Goal: Task Accomplishment & Management: Manage account settings

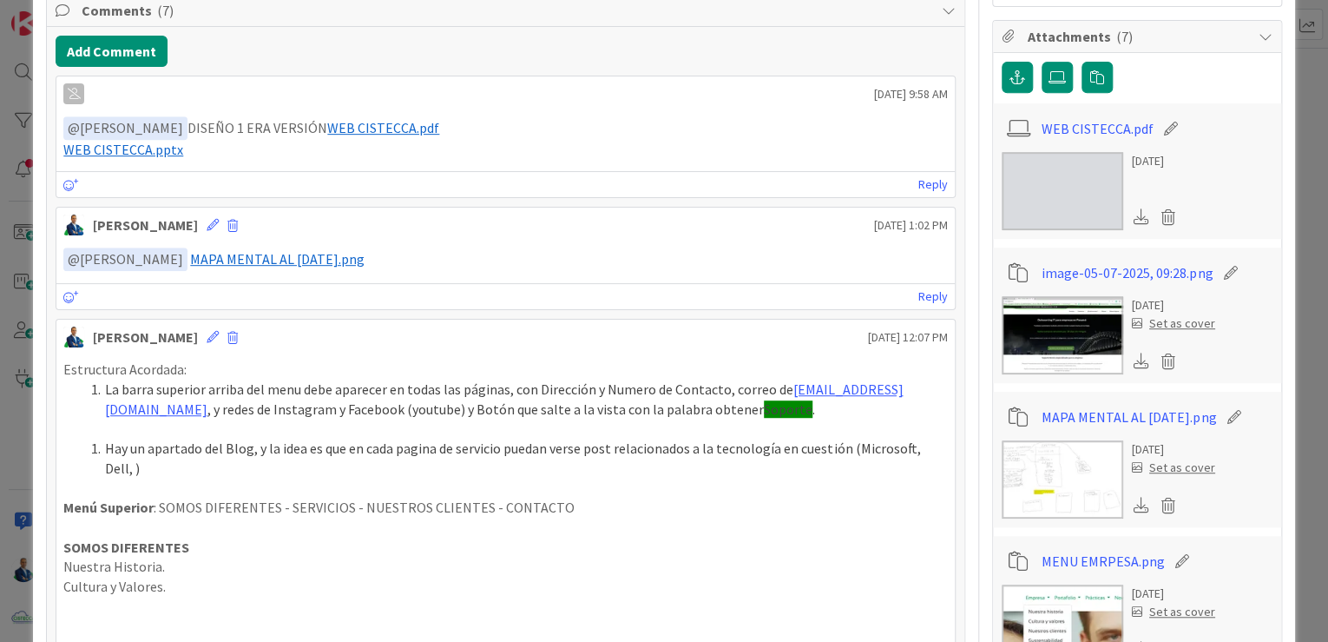
scroll to position [347, 0]
click at [221, 223] on div "[PERSON_NAME] [DATE] 1:02 PM" at bounding box center [505, 222] width 899 height 28
click at [227, 221] on span at bounding box center [232, 227] width 10 height 12
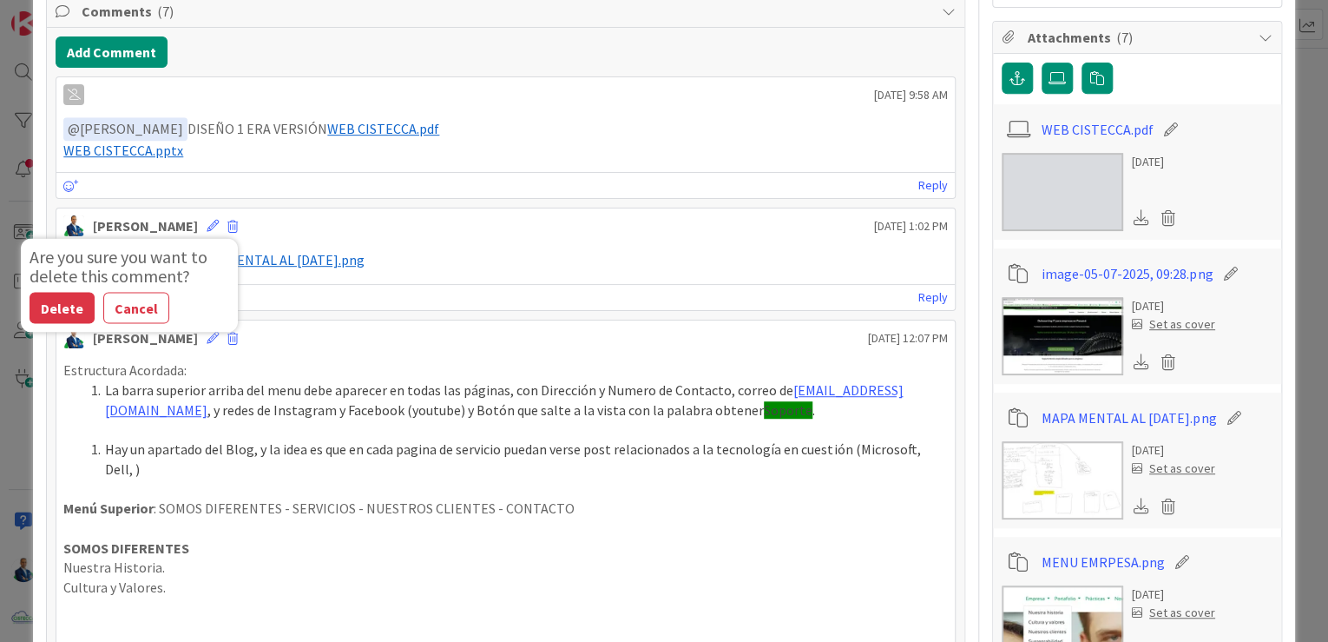
click at [66, 298] on button "Delete" at bounding box center [62, 308] width 65 height 31
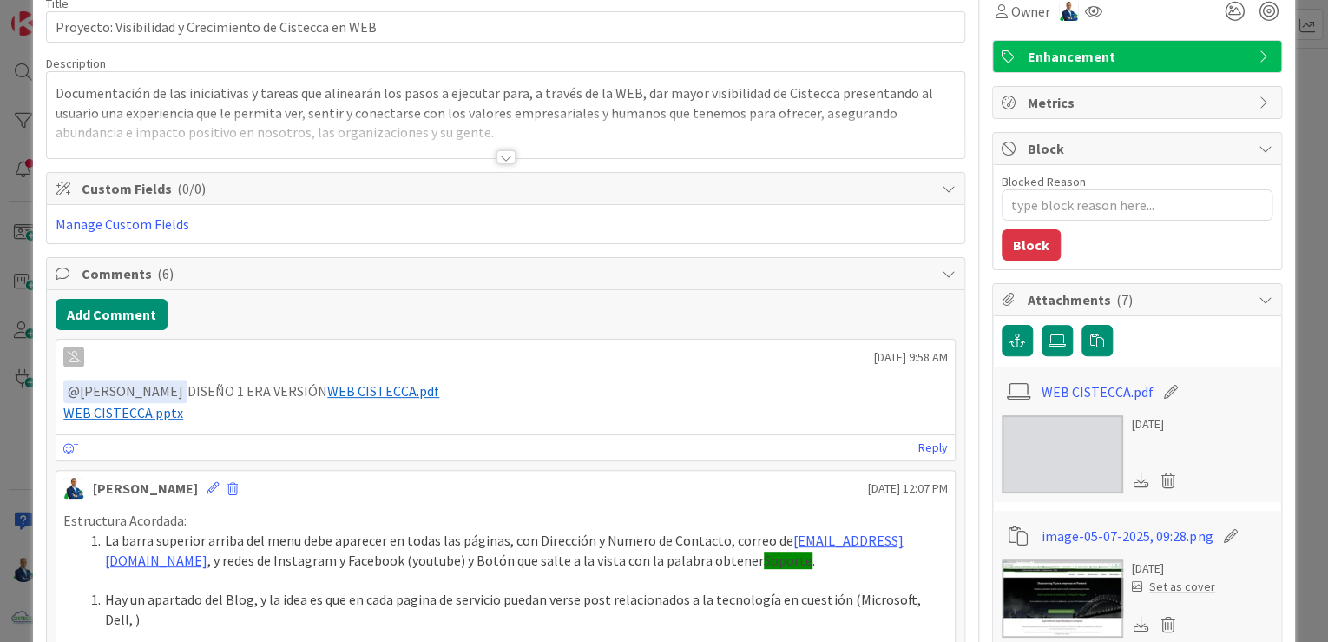
scroll to position [0, 0]
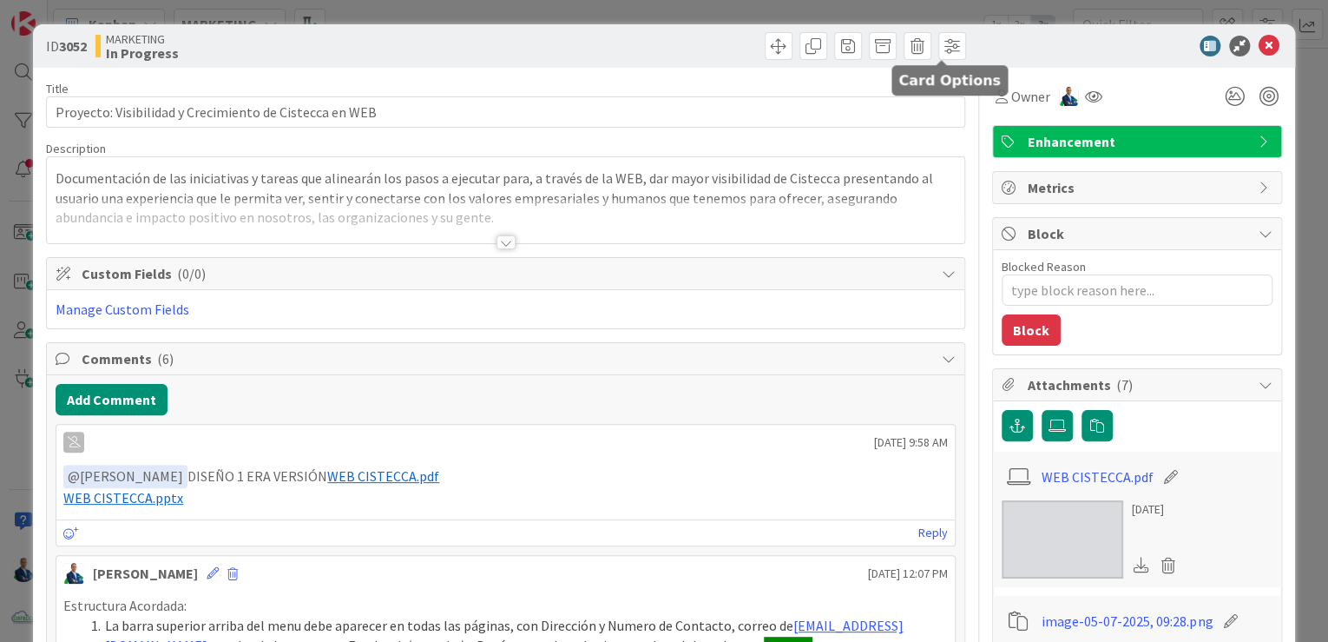
click at [941, 49] on span at bounding box center [953, 46] width 28 height 28
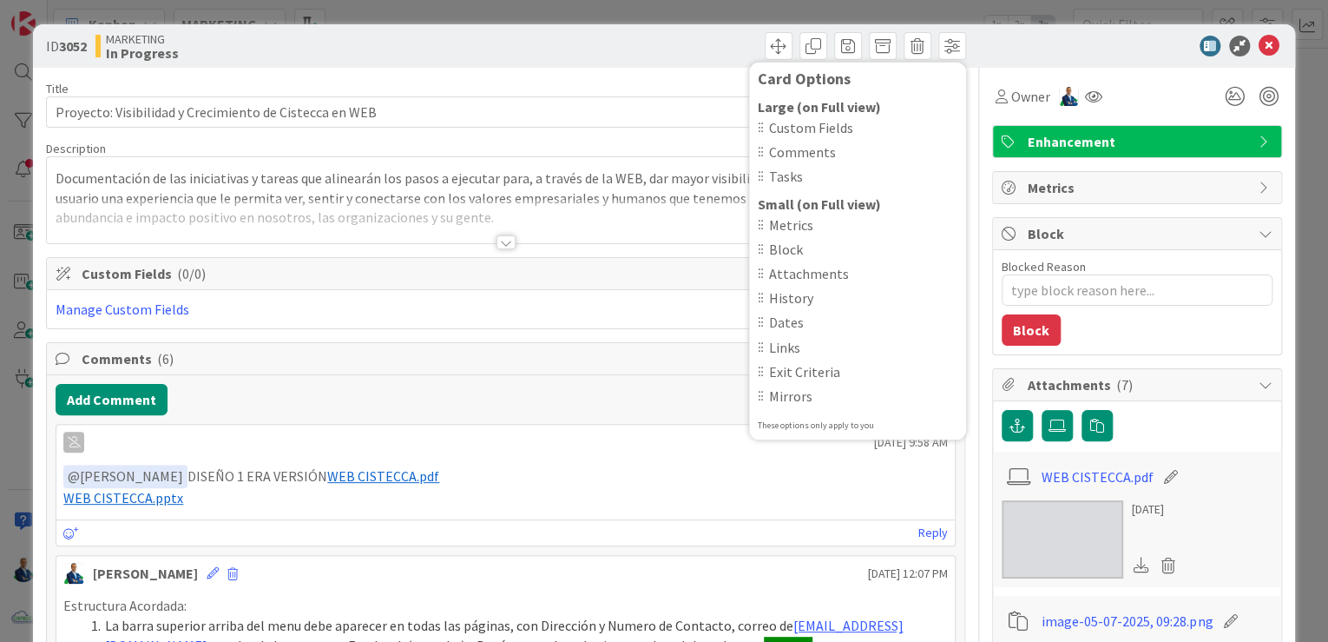
scroll to position [139, 0]
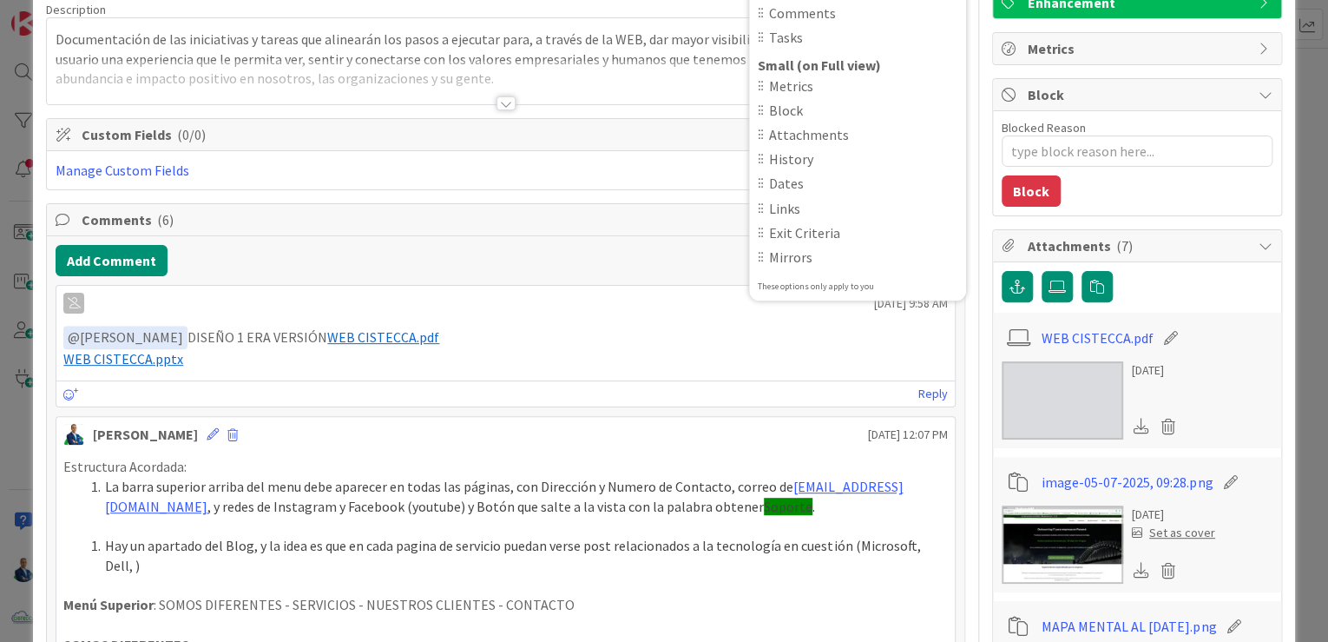
click at [1240, 273] on div at bounding box center [1137, 287] width 271 height 33
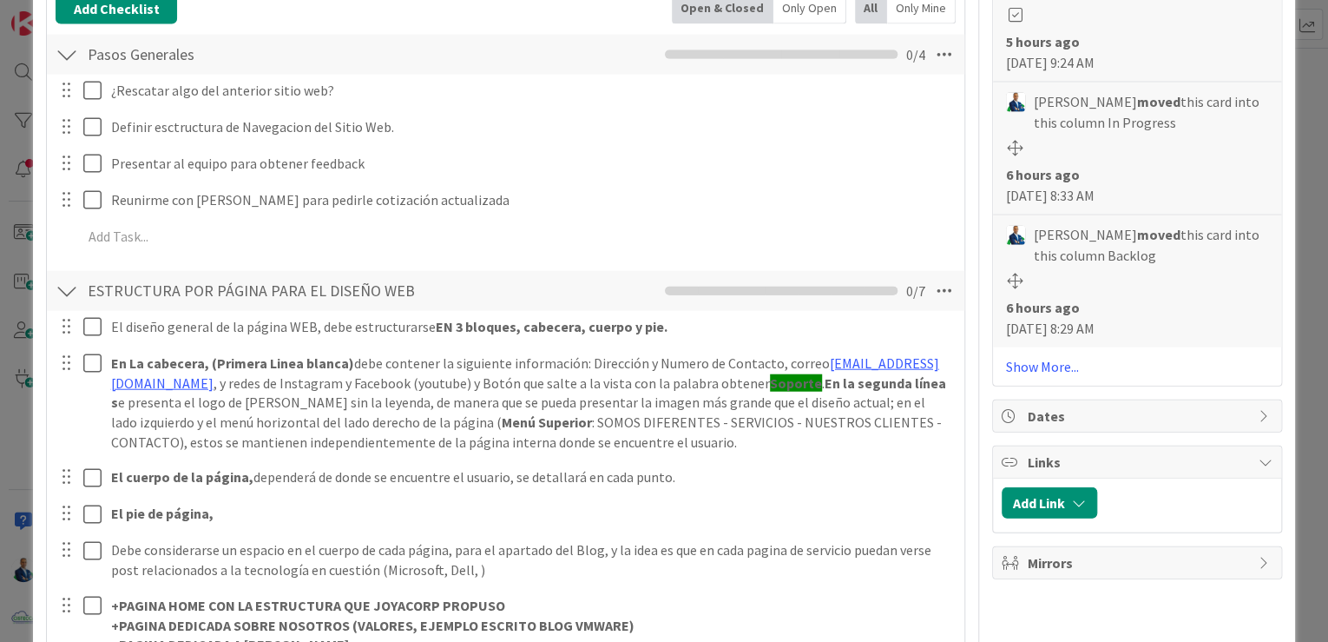
scroll to position [2084, 0]
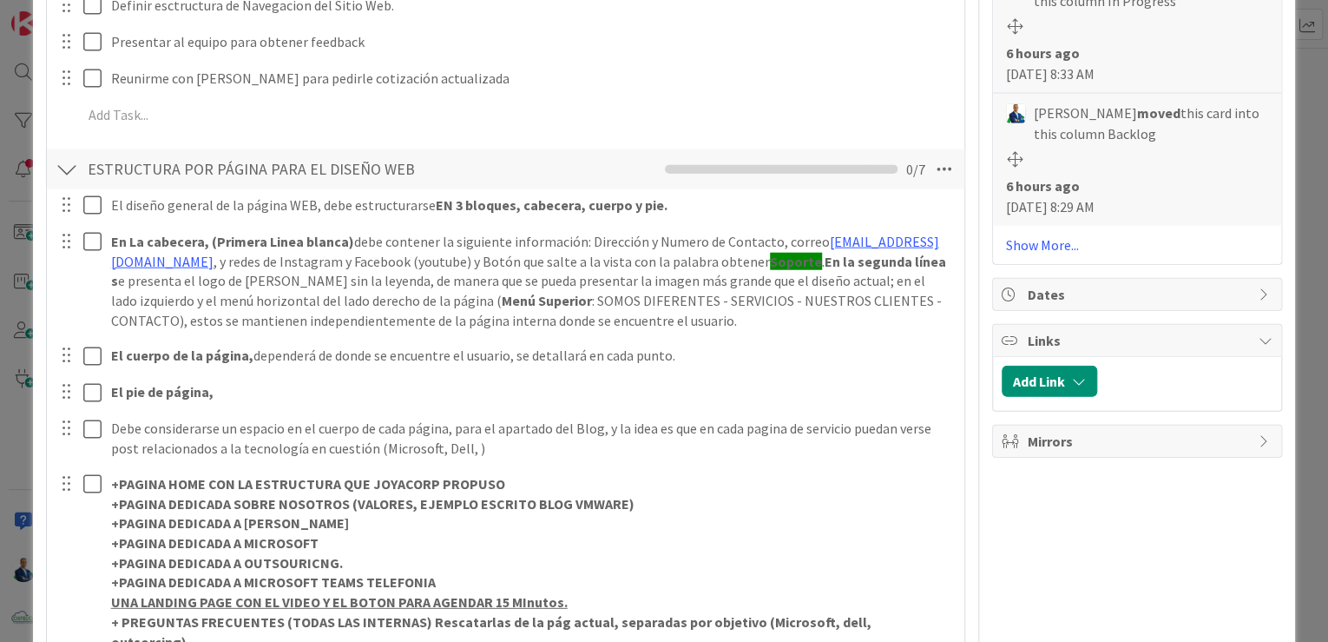
click at [1185, 290] on span "Dates" at bounding box center [1139, 294] width 222 height 21
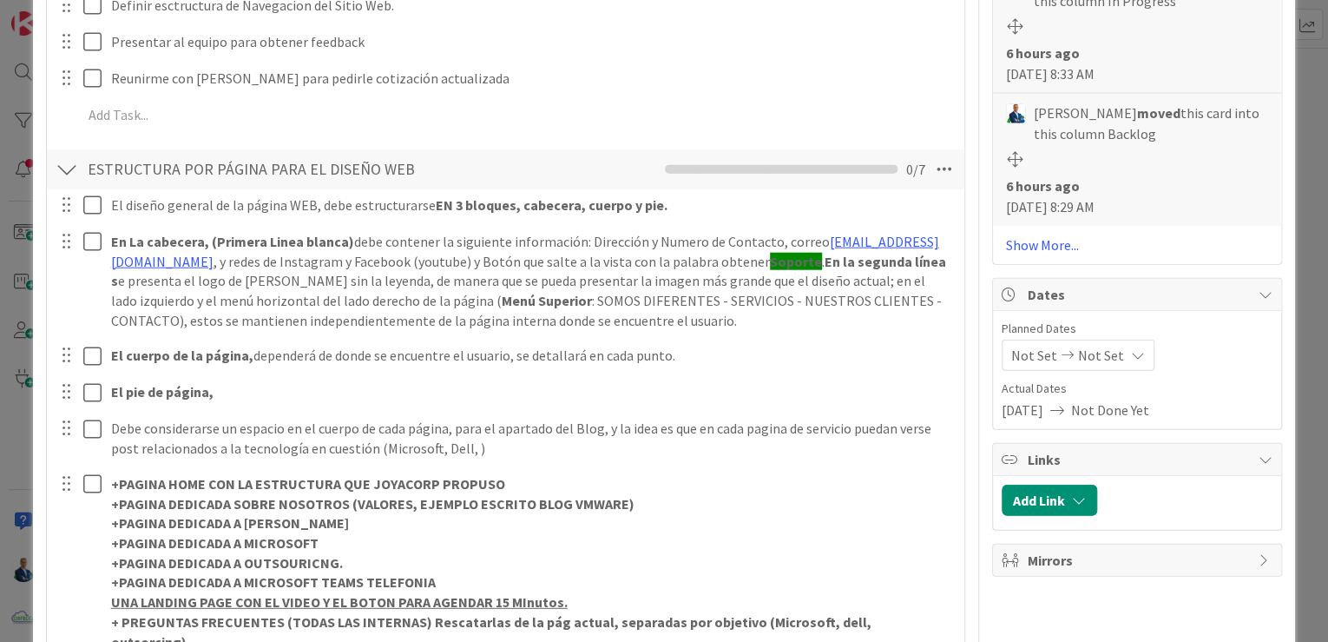
click at [1185, 290] on span "Dates" at bounding box center [1139, 294] width 222 height 21
type textarea "x"
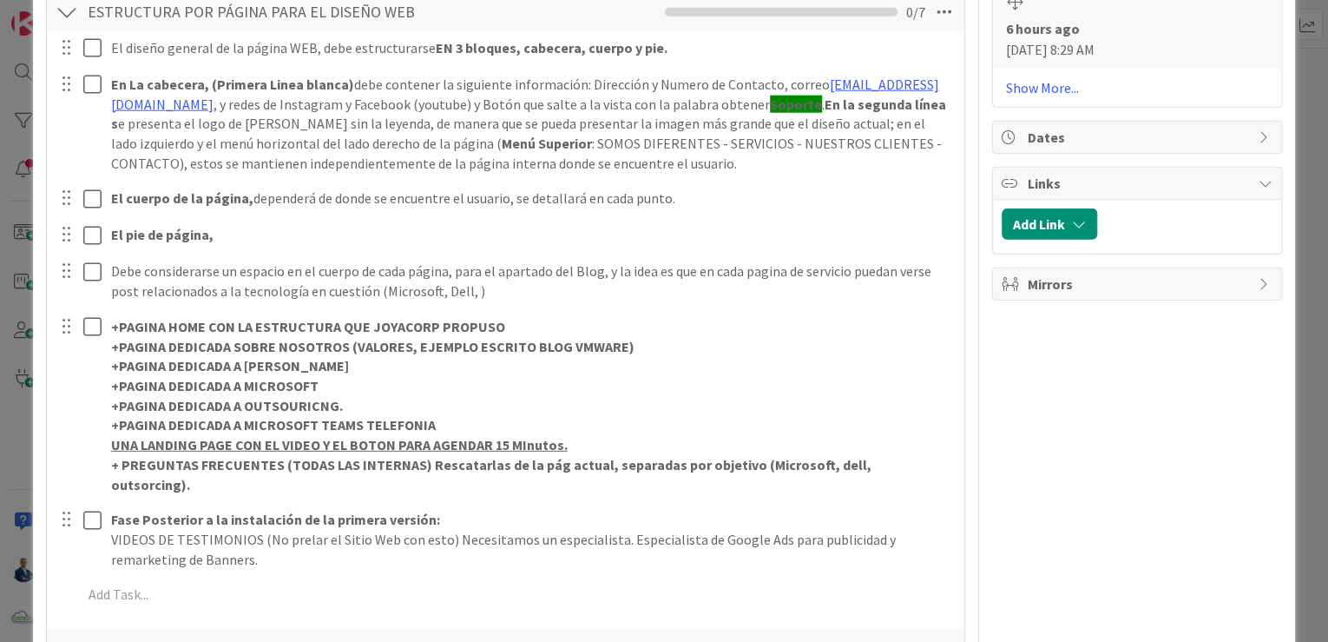
scroll to position [2223, 0]
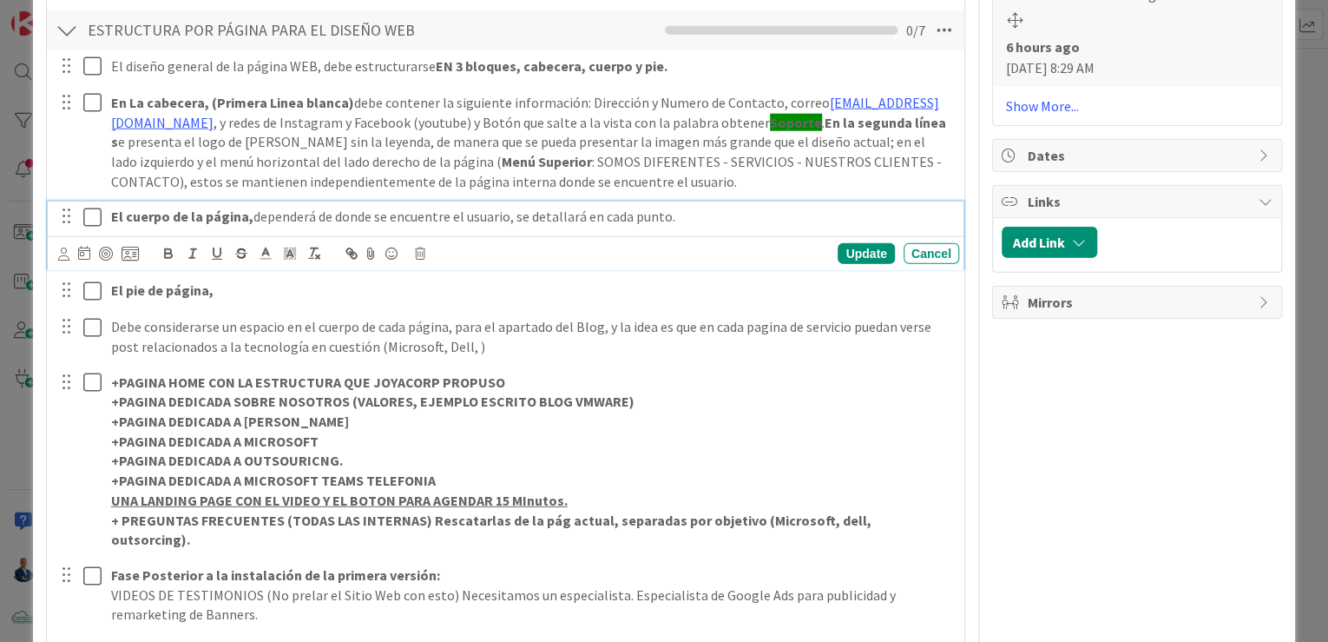
click at [682, 215] on p "El cuerpo de la página, dependerá de donde se encuentre el usuario, se detallar…" at bounding box center [531, 217] width 841 height 20
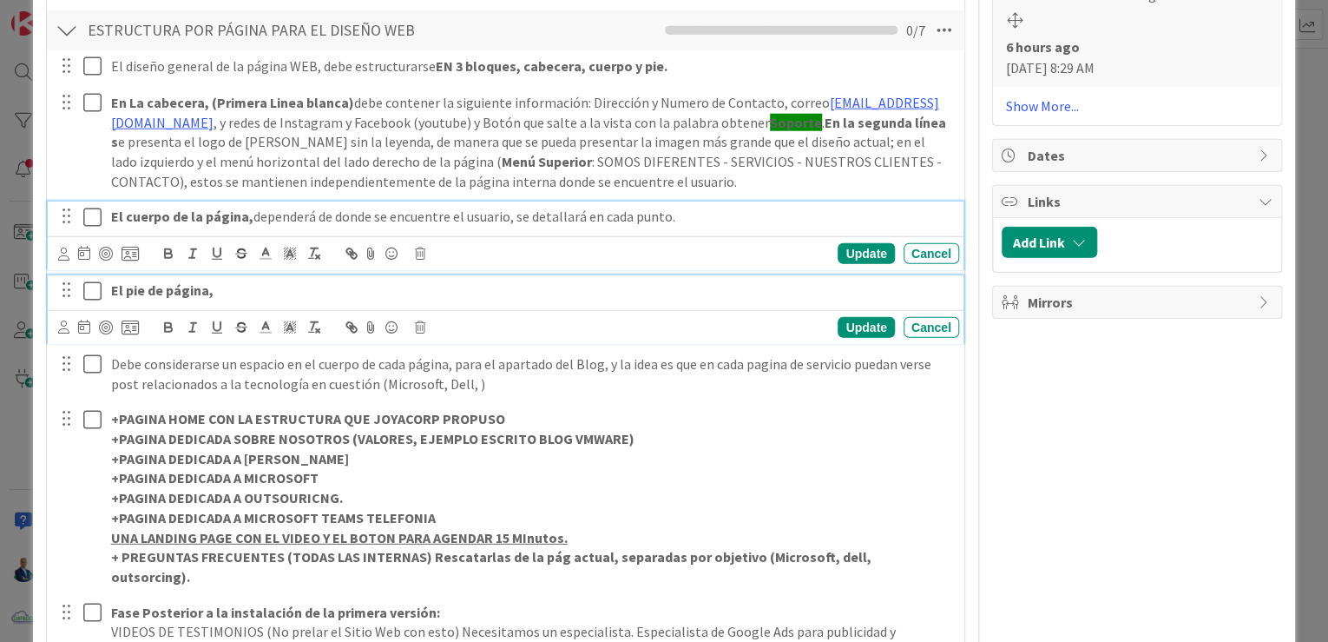
click at [644, 280] on p "El pie de página," at bounding box center [531, 290] width 841 height 20
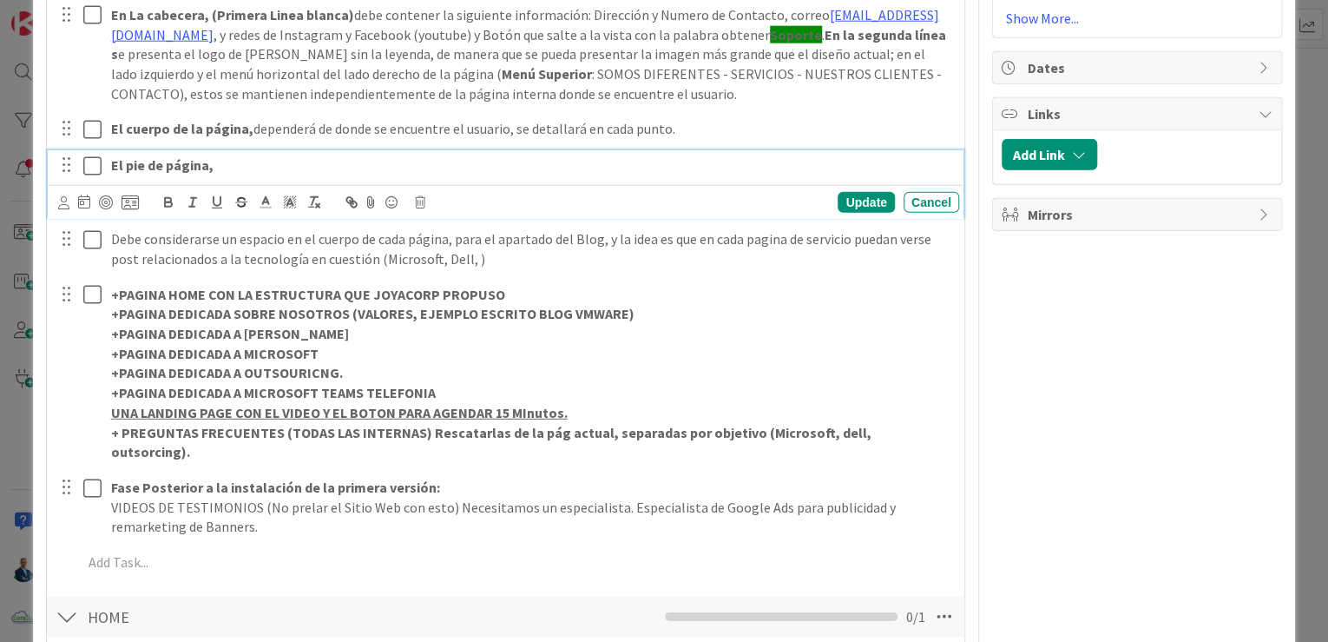
scroll to position [2324, 0]
